Goal: Task Accomplishment & Management: Complete application form

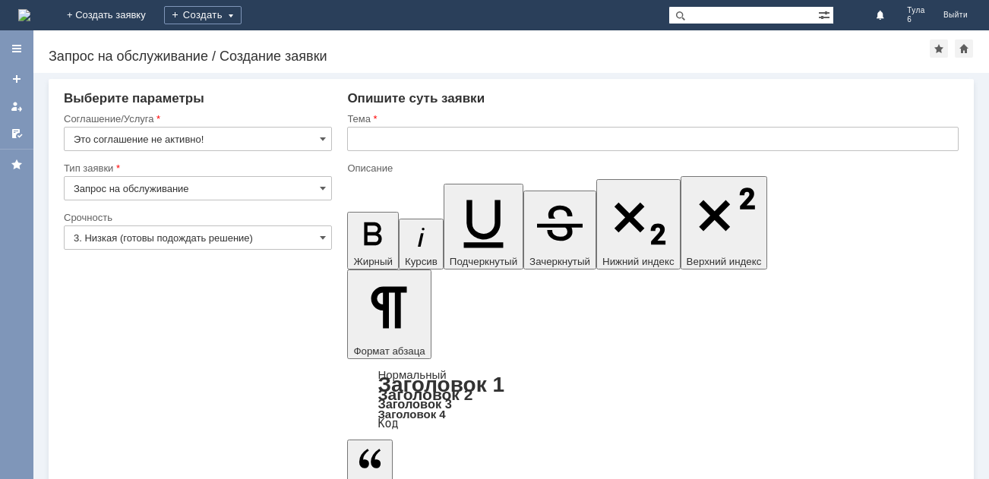
click at [30, 14] on img at bounding box center [24, 15] width 12 height 12
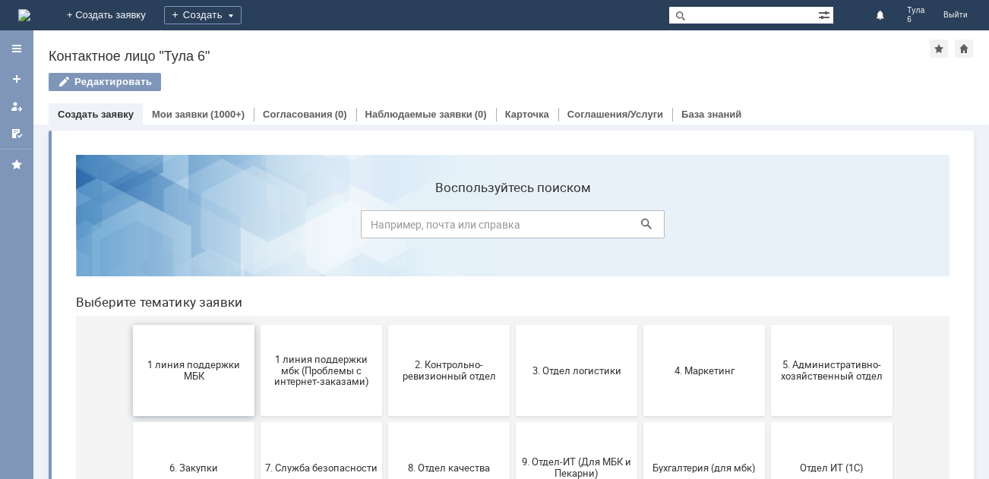
click at [203, 351] on button "1 линия поддержки МБК" at bounding box center [194, 370] width 122 height 91
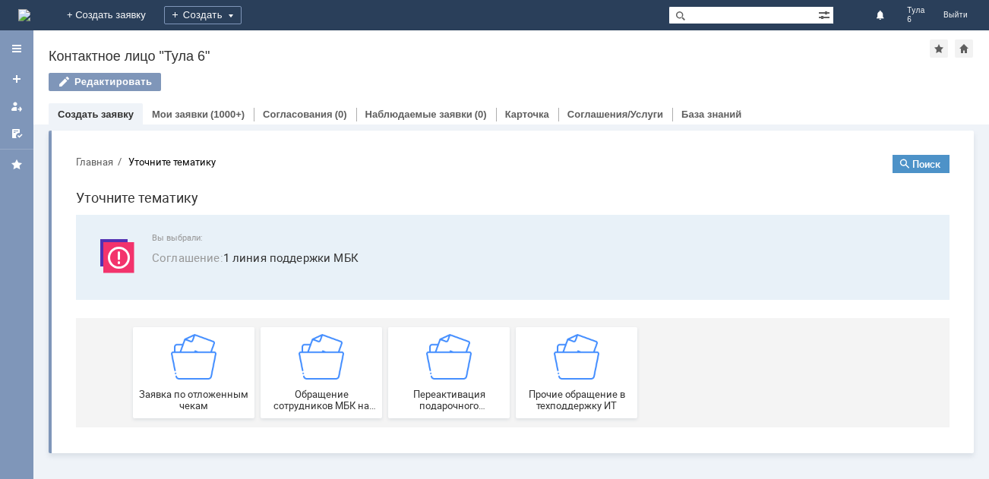
click at [203, 351] on img at bounding box center [194, 357] width 46 height 46
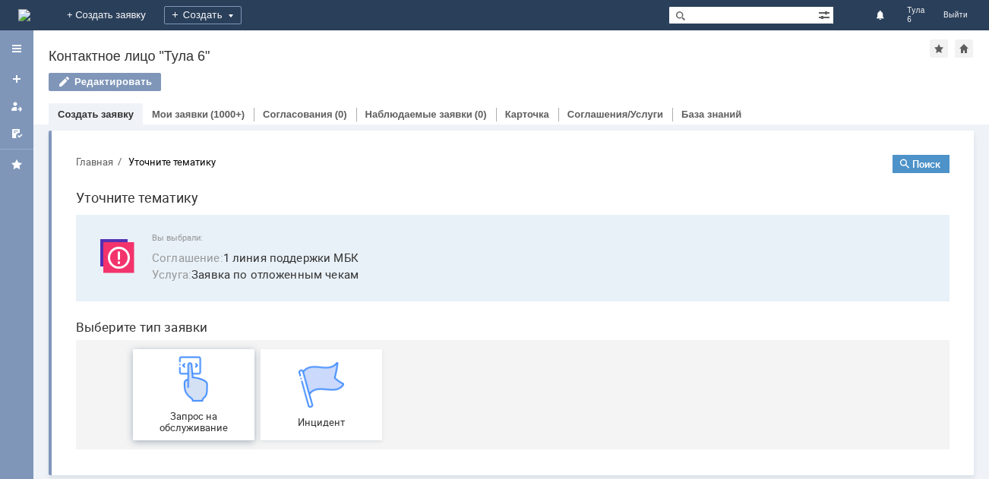
click at [203, 358] on img at bounding box center [194, 379] width 46 height 46
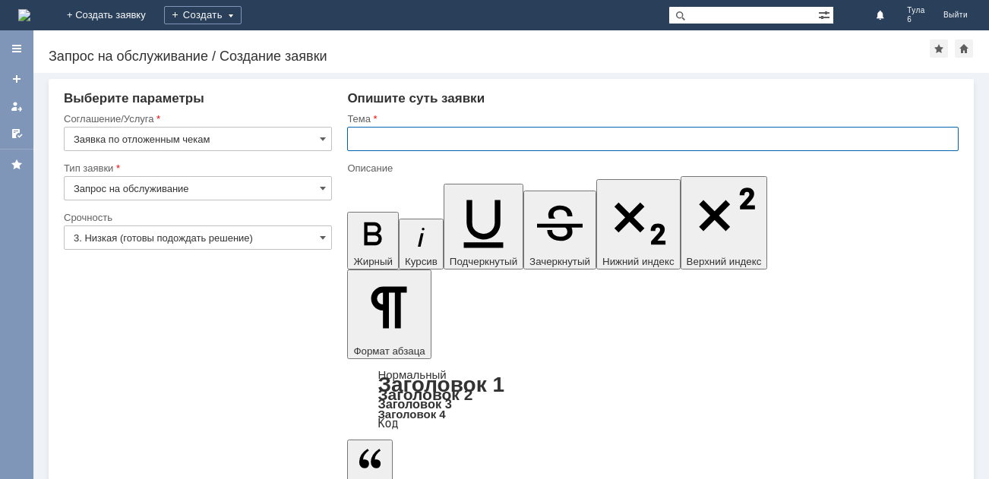
click at [394, 138] on input "text" at bounding box center [653, 139] width 612 height 24
type input "отл чек [DATE]"
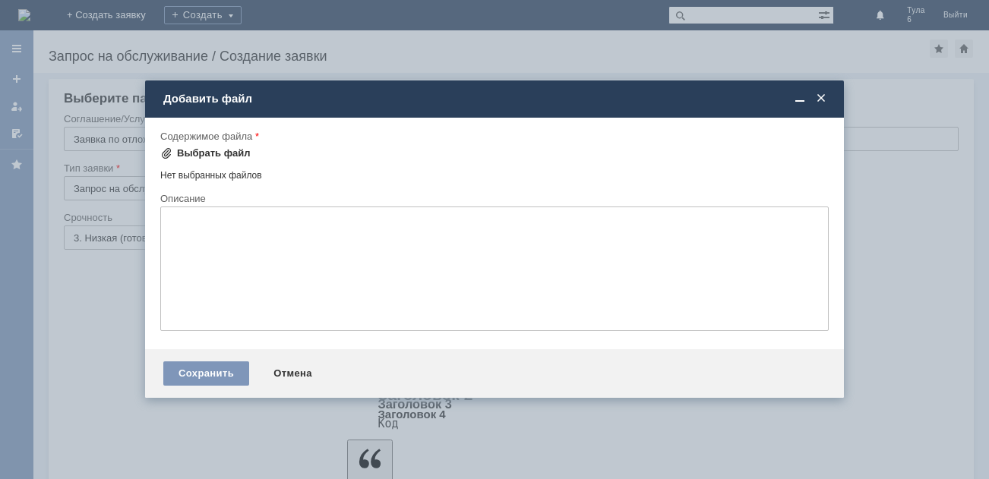
click at [223, 151] on div "Выбрать файл" at bounding box center [214, 153] width 74 height 12
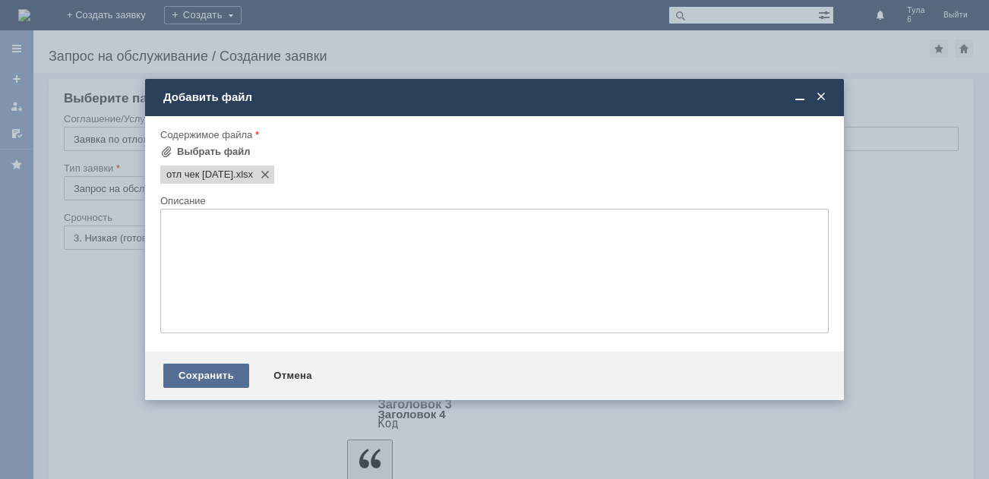
click at [209, 375] on div "Сохранить" at bounding box center [206, 376] width 86 height 24
